Goal: Navigation & Orientation: Find specific page/section

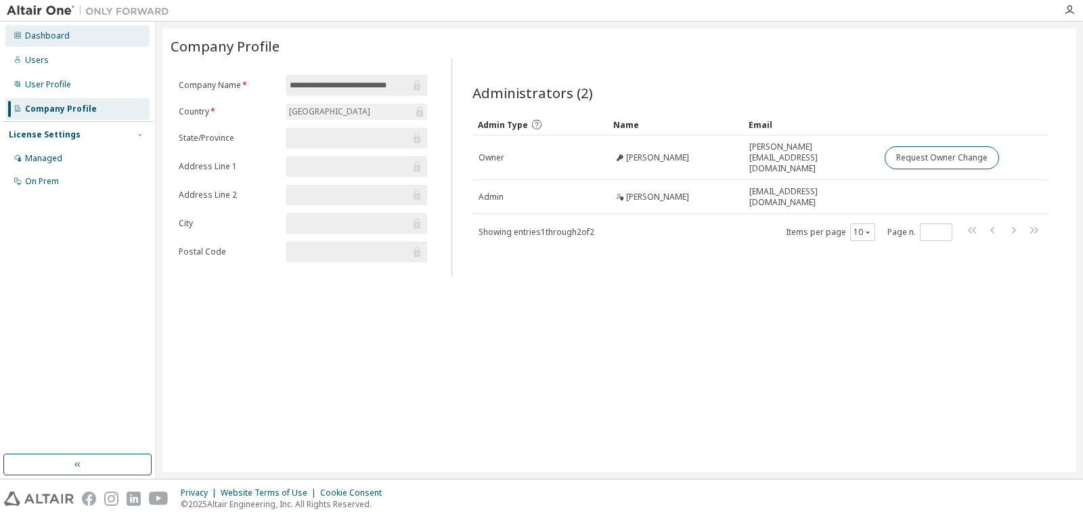
click at [69, 36] on div "Dashboard" at bounding box center [77, 36] width 144 height 22
